Goal: Information Seeking & Learning: Learn about a topic

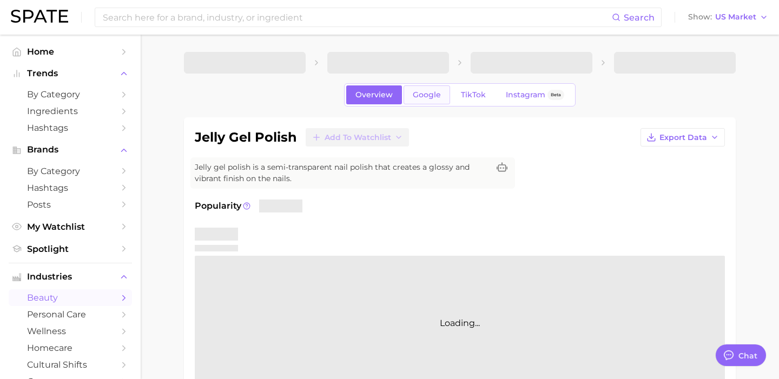
type textarea "x"
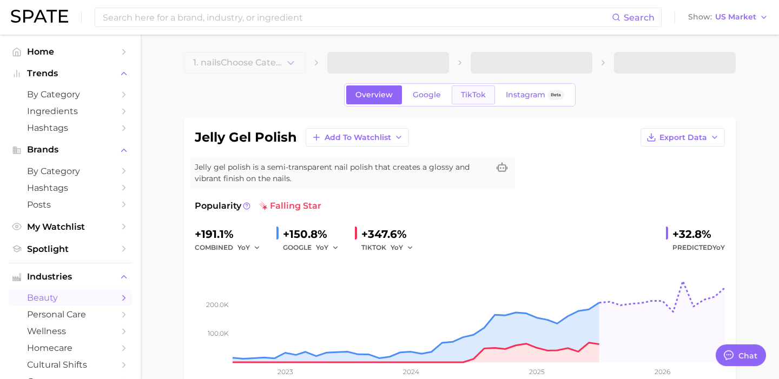
click at [485, 98] on link "TikTok" at bounding box center [473, 94] width 43 height 19
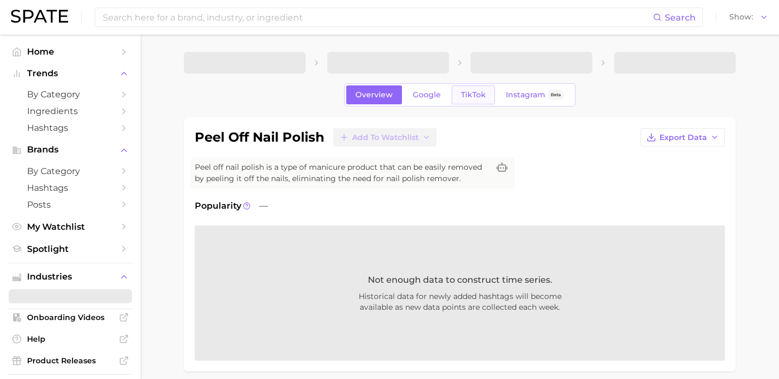
click at [473, 88] on link "TikTok" at bounding box center [473, 94] width 43 height 19
